Goal: Find specific page/section: Find specific page/section

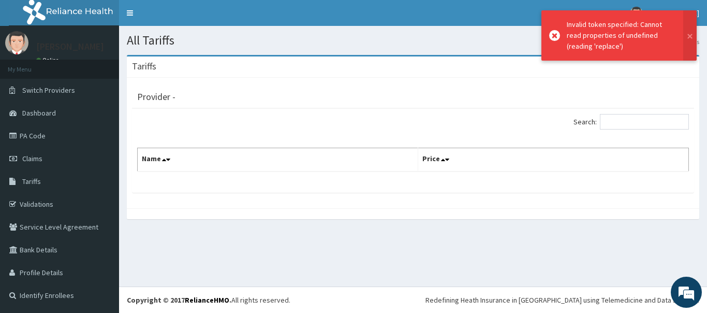
click at [33, 156] on span "Claims" at bounding box center [32, 158] width 20 height 9
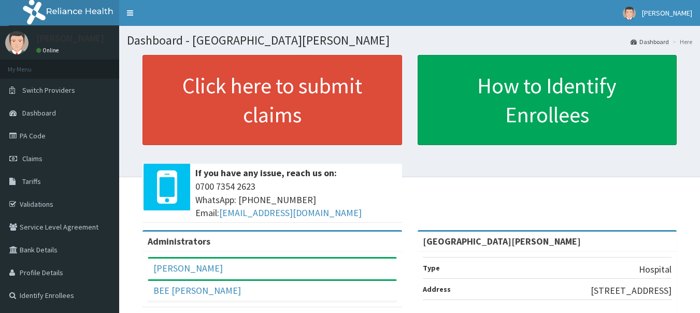
click at [33, 182] on span "Tariffs" at bounding box center [31, 181] width 19 height 9
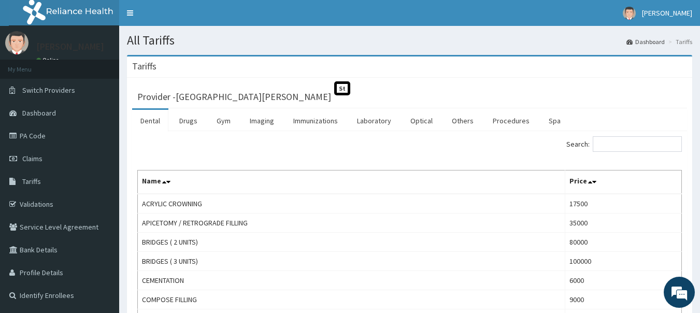
click at [190, 121] on link "Drugs" at bounding box center [188, 121] width 35 height 22
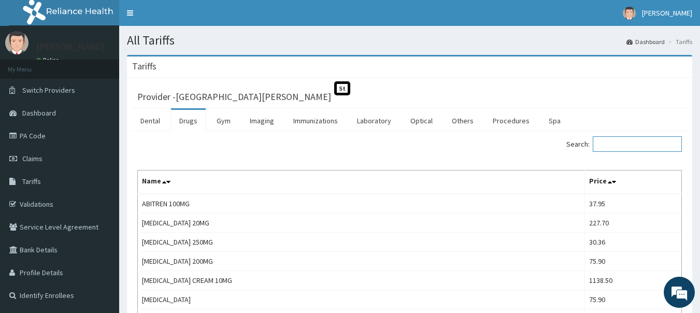
click at [625, 141] on input "Search:" at bounding box center [636, 144] width 89 height 16
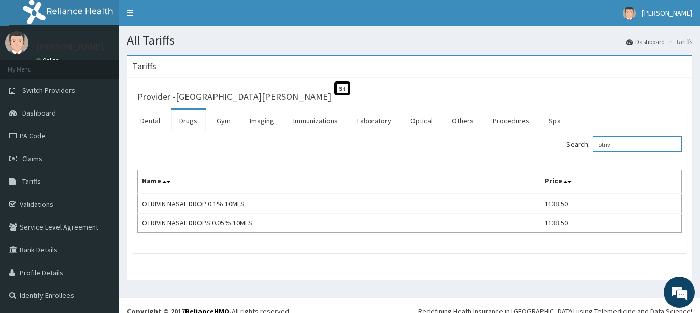
type input "otriv"
click at [39, 202] on link "Validations" at bounding box center [59, 204] width 119 height 23
